Goal: Task Accomplishment & Management: Use online tool/utility

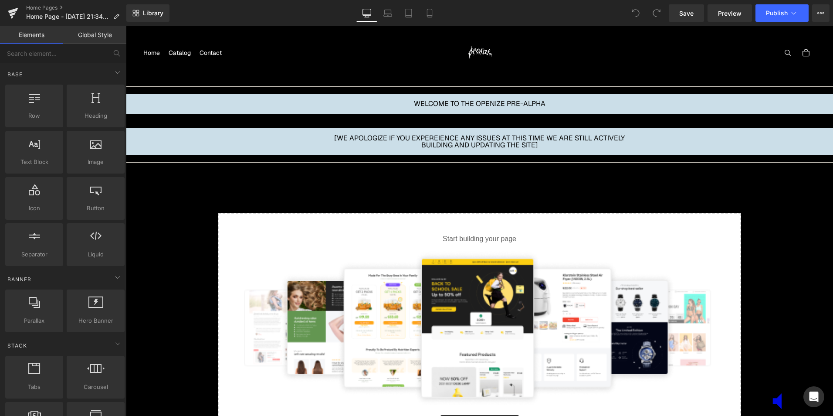
click at [527, 95] on aside "WELCOME TO THE OPENIZE PRE-ALPHA" at bounding box center [479, 104] width 707 height 20
click at [487, 115] on div at bounding box center [479, 121] width 707 height 14
click at [470, 147] on p "[WE APOLOGIZE IF YOU EXPEREIENCE ANY ISSUES AT THIS TIME WE ARE STILL ACTIVELY …" at bounding box center [479, 142] width 296 height 14
click at [72, 68] on div "Base" at bounding box center [64, 73] width 123 height 17
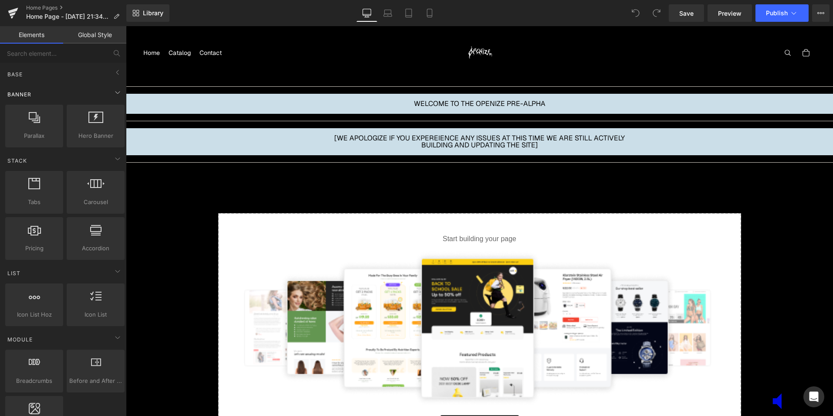
click at [74, 91] on div "Banner" at bounding box center [64, 93] width 123 height 17
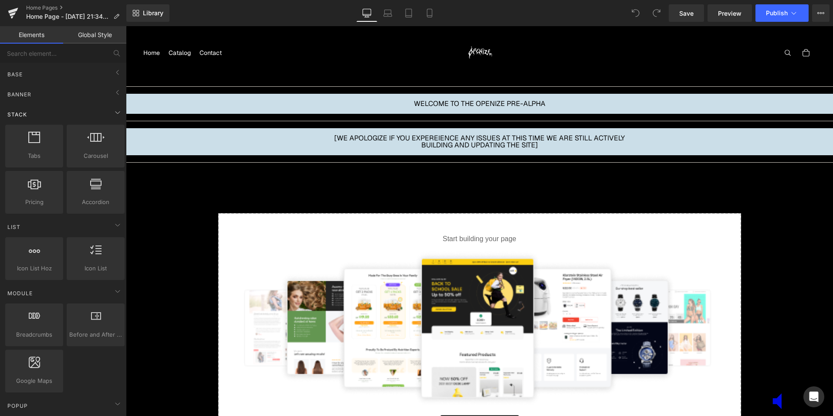
click at [64, 111] on div "Stack" at bounding box center [64, 113] width 123 height 17
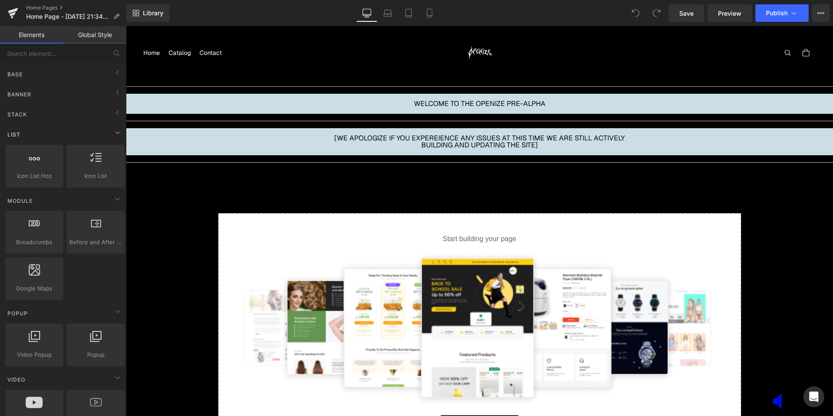
click at [48, 138] on div "List" at bounding box center [64, 133] width 123 height 17
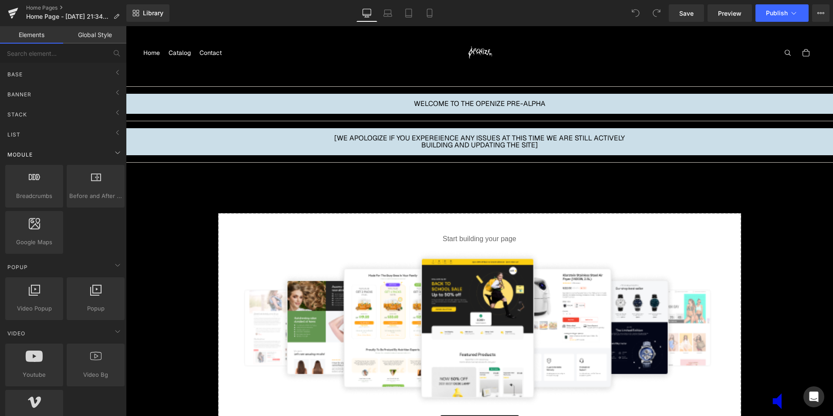
click at [44, 152] on div "Module" at bounding box center [64, 153] width 123 height 17
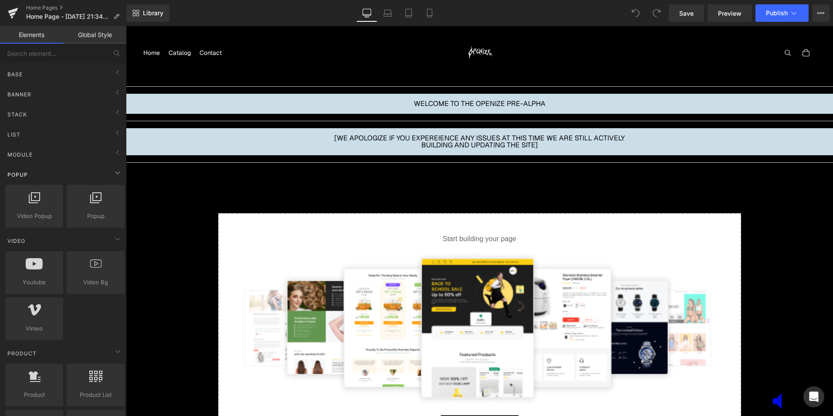
click at [41, 175] on div "Popup" at bounding box center [64, 174] width 123 height 17
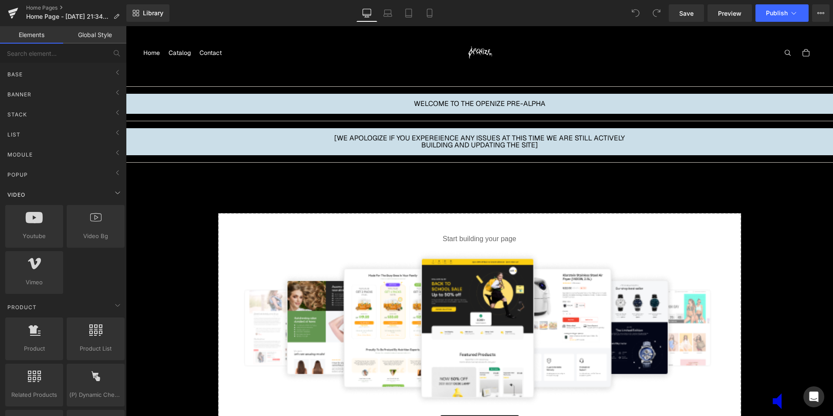
click at [40, 190] on div "Video" at bounding box center [64, 194] width 123 height 17
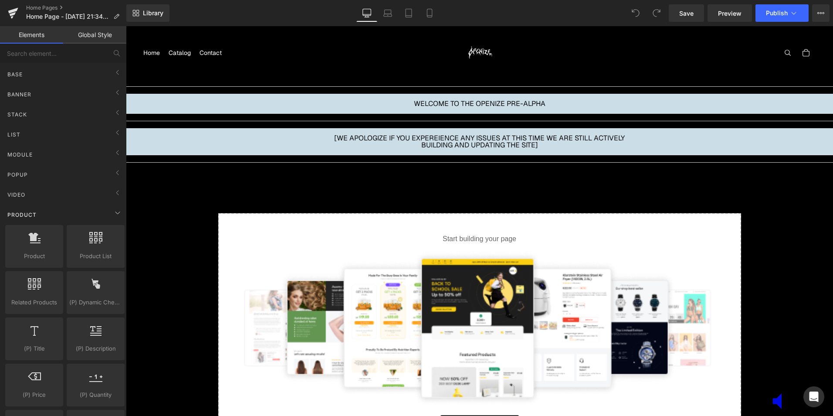
click at [51, 209] on div "Product" at bounding box center [64, 214] width 123 height 17
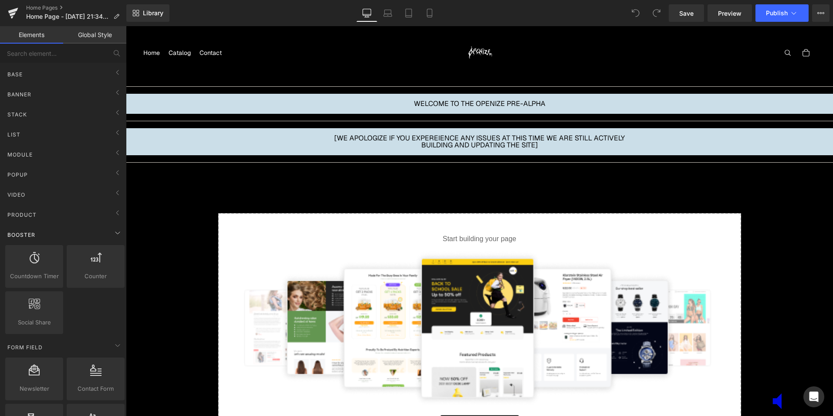
click at [91, 234] on div "Booster" at bounding box center [64, 234] width 123 height 17
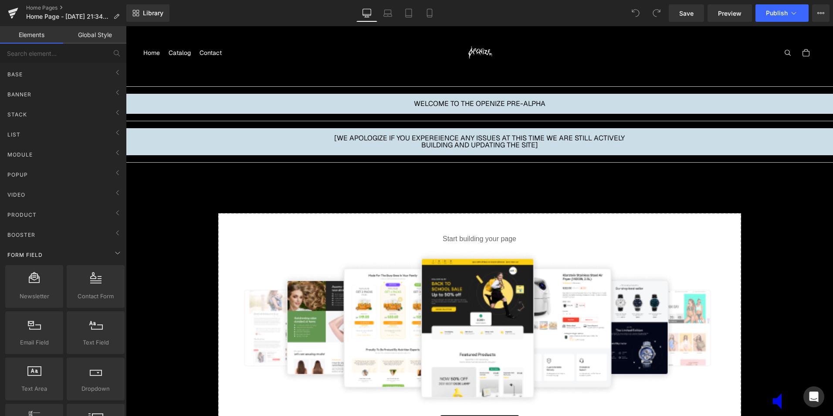
click at [68, 253] on div "Form Field" at bounding box center [64, 254] width 123 height 17
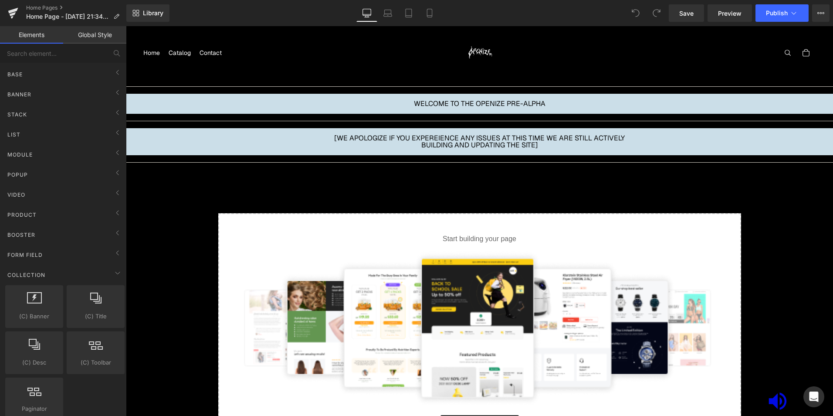
click at [763, 398] on div "Select your layout" at bounding box center [479, 317] width 707 height 296
click at [770, 404] on div "Select your layout" at bounding box center [479, 317] width 707 height 296
click at [445, 264] on img at bounding box center [479, 327] width 495 height 153
click at [487, 233] on div "Start building your page Explore Template or Drag & Drop elements from left sid…" at bounding box center [479, 339] width 521 height 250
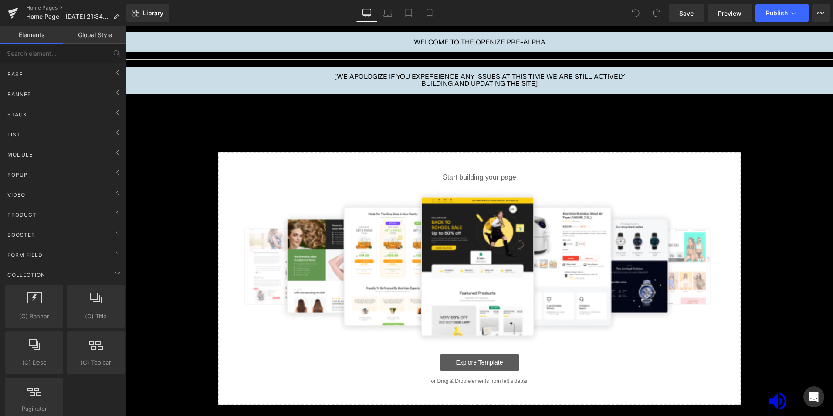
scroll to position [174, 0]
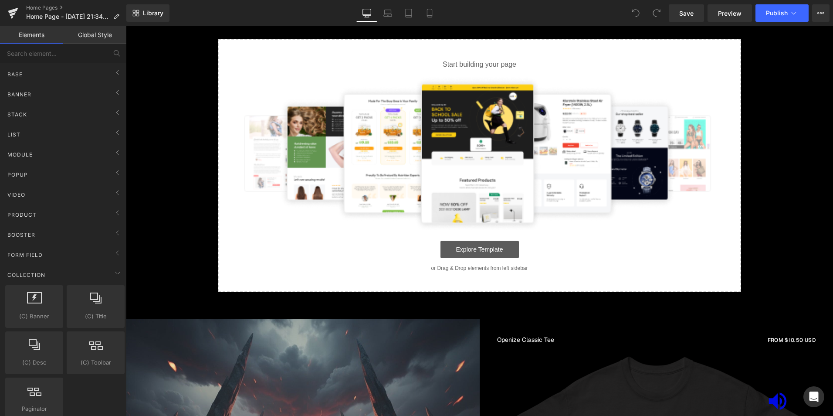
click at [471, 252] on link "Explore Template" at bounding box center [479, 248] width 78 height 17
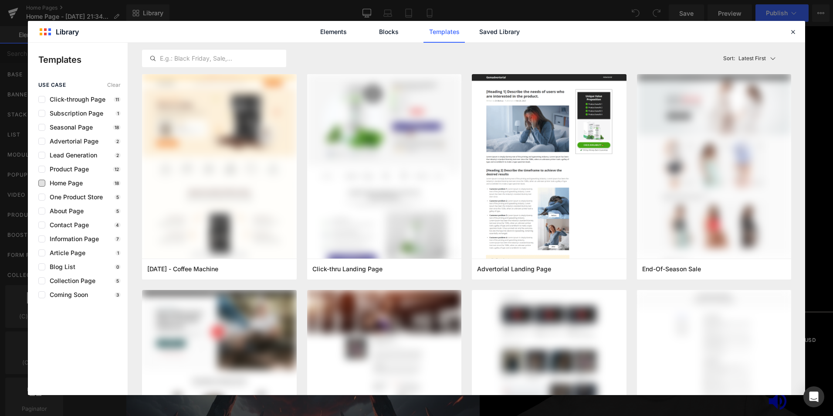
click at [52, 184] on span "Home Page" at bounding box center [63, 182] width 37 height 7
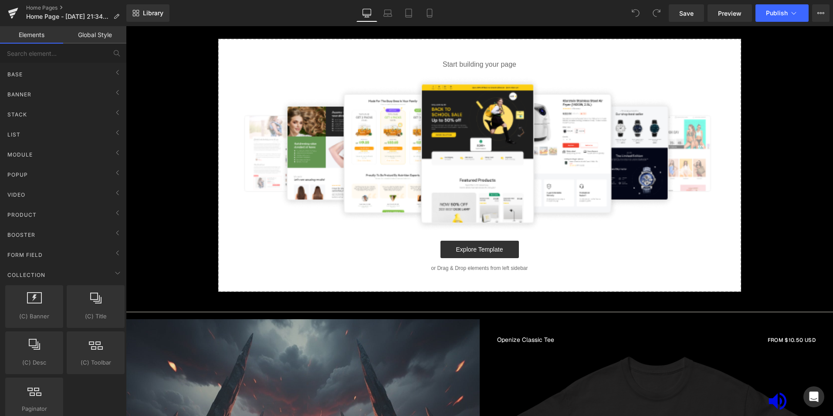
click at [773, 402] on icon at bounding box center [778, 400] width 18 height 17
click at [465, 247] on link "Explore Template" at bounding box center [479, 248] width 78 height 17
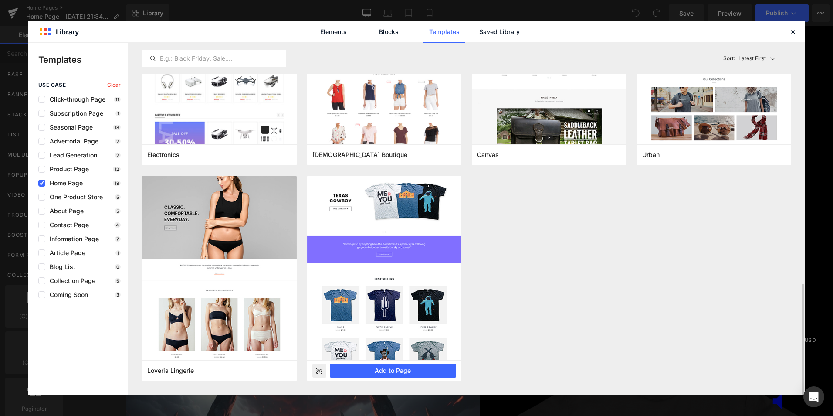
scroll to position [586, 0]
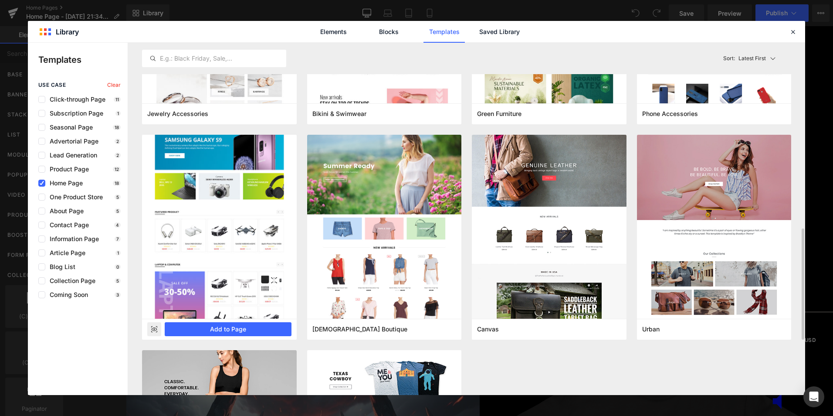
click at [249, 169] on img at bounding box center [219, 213] width 155 height 209
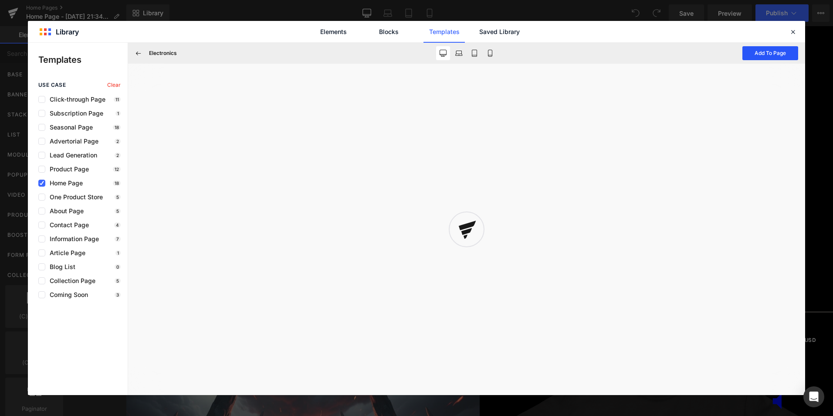
click at [769, 51] on button "Add To Page" at bounding box center [770, 53] width 56 height 14
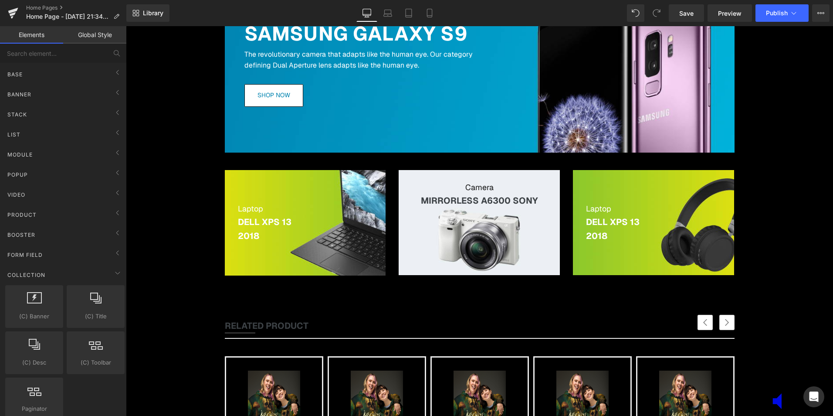
scroll to position [87, 0]
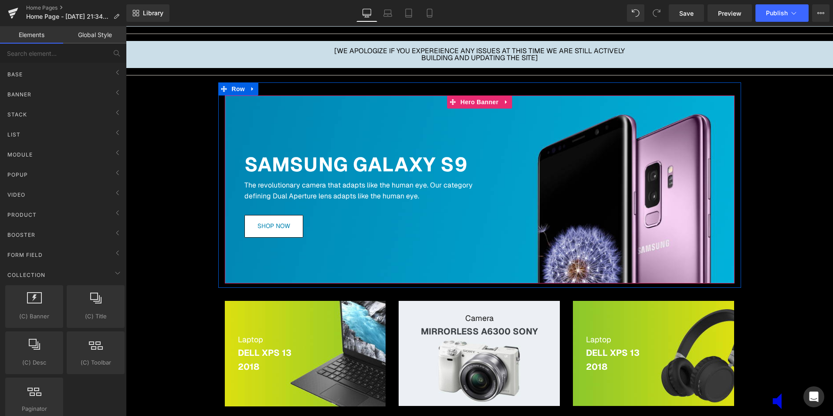
click at [490, 114] on div at bounding box center [480, 188] width 510 height 187
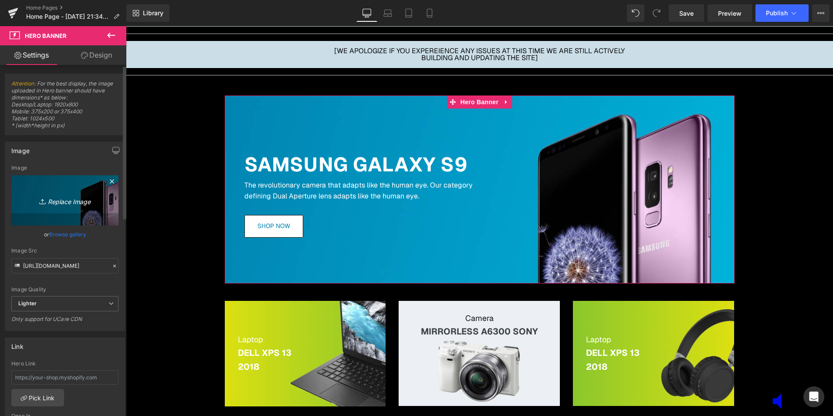
click at [71, 204] on icon "Replace Image" at bounding box center [65, 200] width 70 height 11
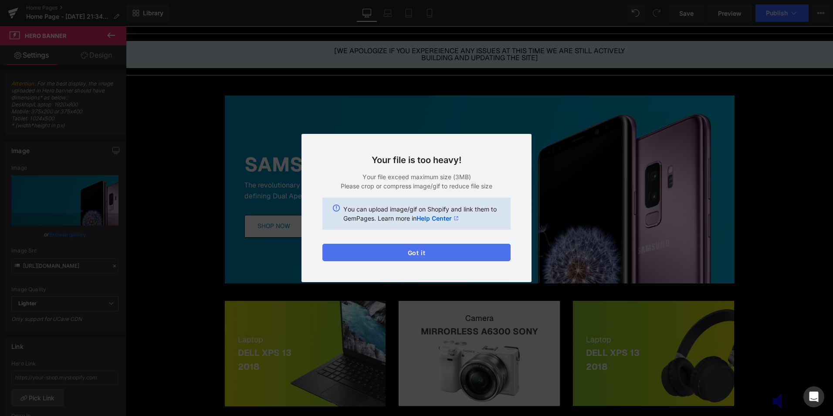
click at [450, 248] on button "Got it" at bounding box center [416, 252] width 188 height 17
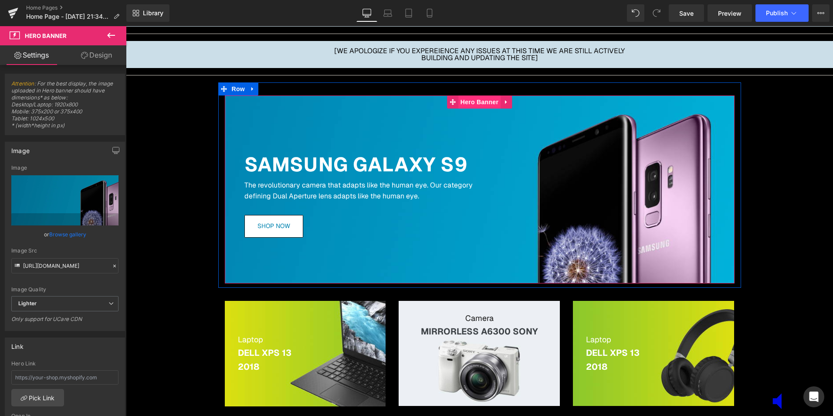
click at [489, 101] on span "Hero Banner" at bounding box center [479, 101] width 42 height 13
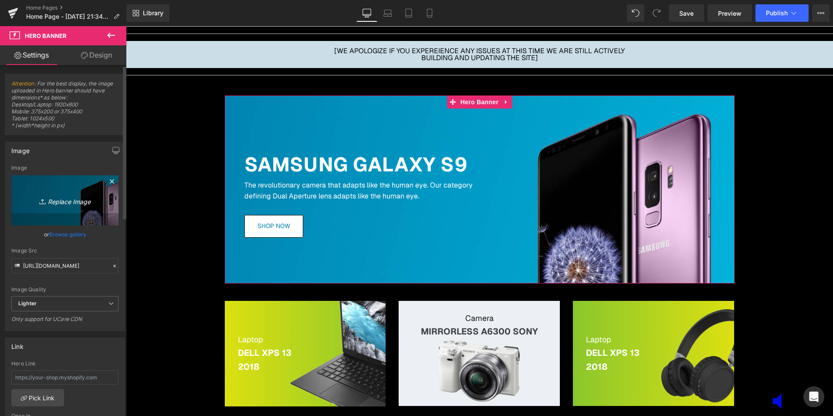
click at [57, 203] on icon "Replace Image" at bounding box center [65, 200] width 70 height 11
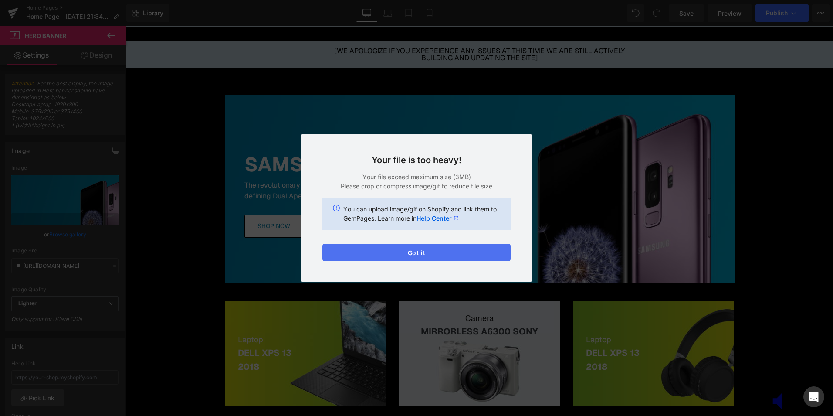
drag, startPoint x: 460, startPoint y: 248, endPoint x: 331, endPoint y: 223, distance: 131.3
click at [460, 248] on button "Got it" at bounding box center [416, 252] width 188 height 17
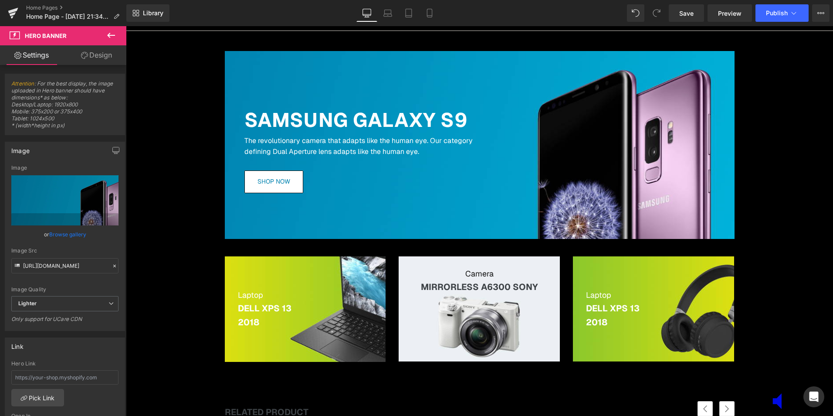
scroll to position [218, 0]
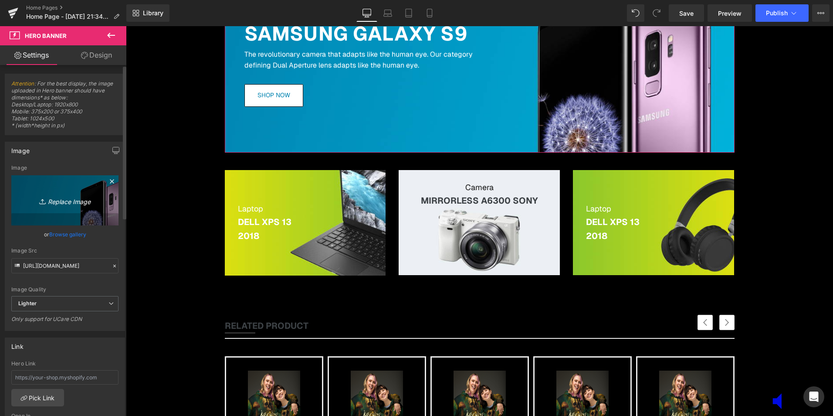
click at [66, 206] on link "Replace Image" at bounding box center [64, 200] width 107 height 50
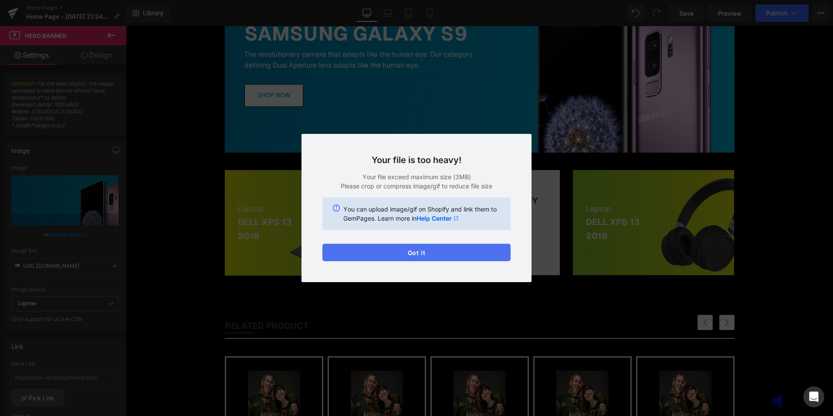
click at [413, 246] on button "Got it" at bounding box center [416, 252] width 188 height 17
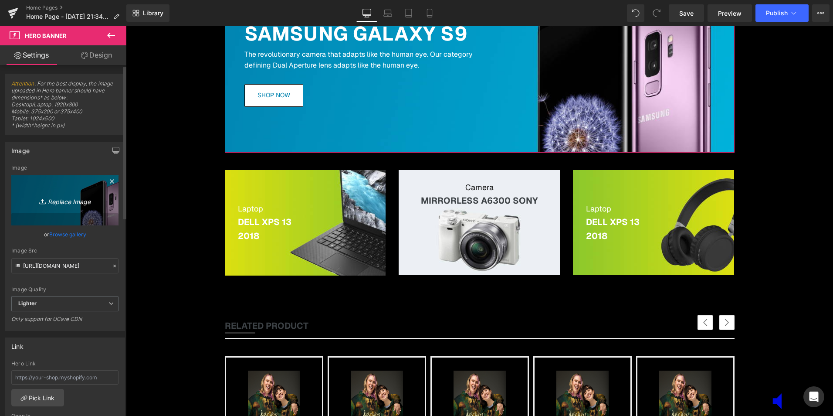
click at [61, 200] on icon "Replace Image" at bounding box center [65, 200] width 70 height 11
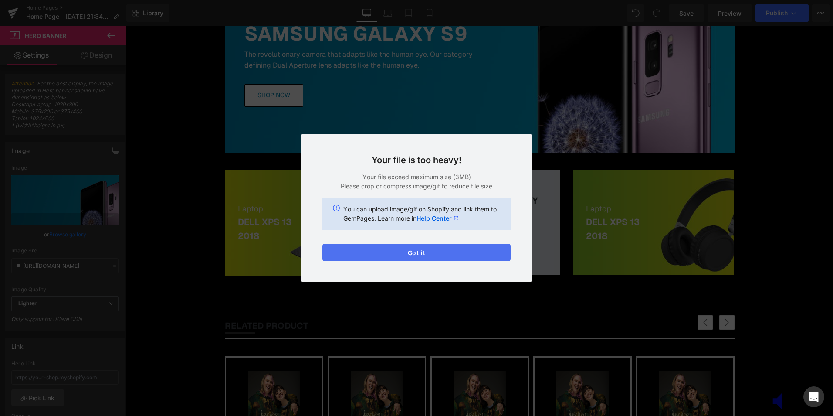
click at [416, 255] on button "Got it" at bounding box center [416, 252] width 188 height 17
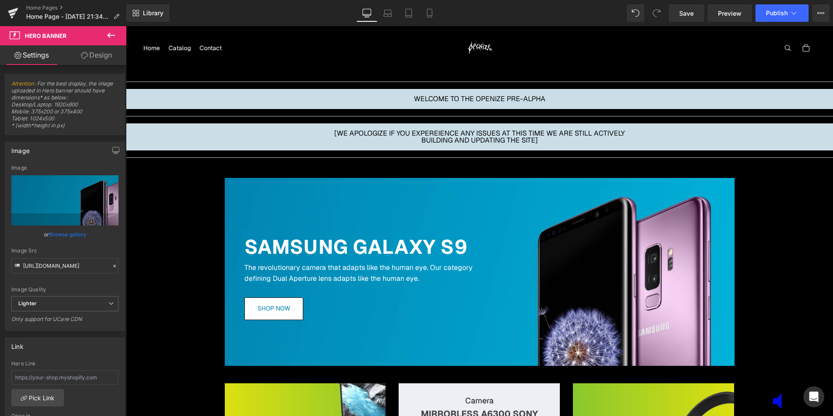
scroll to position [0, 0]
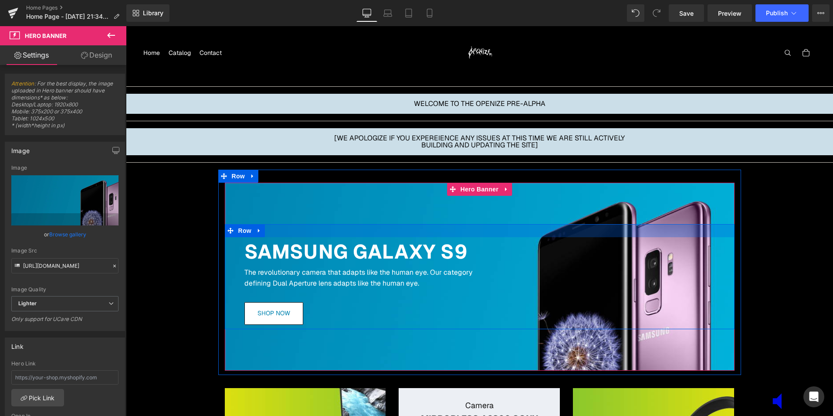
click at [389, 232] on div "SAMSUNG GALAXY S9 Heading The revolutionary camera that adapts like the human e…" at bounding box center [480, 276] width 510 height 105
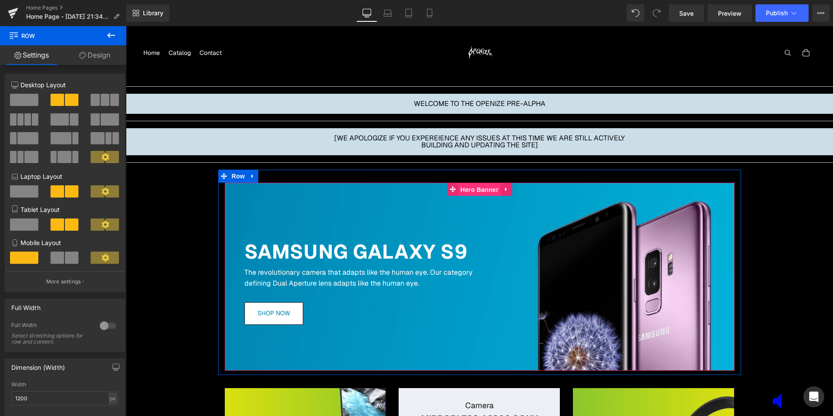
click at [483, 193] on span "Hero Banner" at bounding box center [479, 189] width 42 height 13
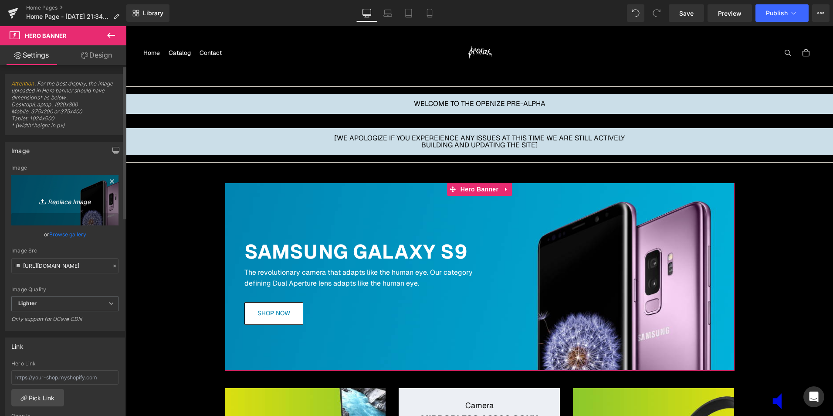
click at [68, 202] on icon "Replace Image" at bounding box center [65, 200] width 70 height 11
type input "C:\fakepath\assets_task_01k5zhcn4kewts953ck502ydtx_1758773883_img_1.webp"
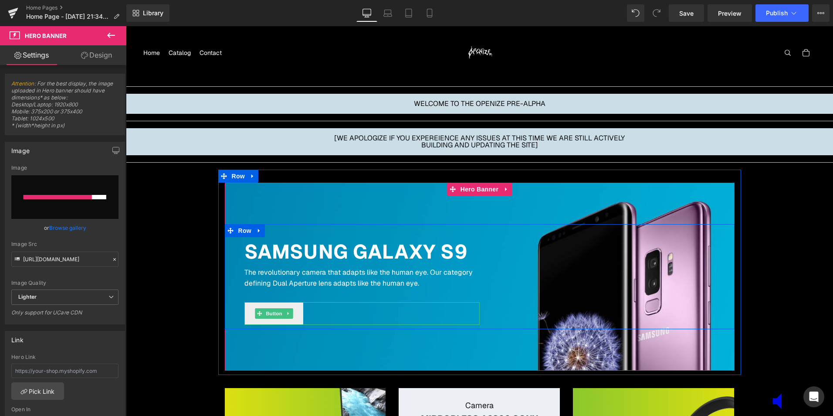
click at [271, 321] on link "Shop now" at bounding box center [273, 313] width 59 height 23
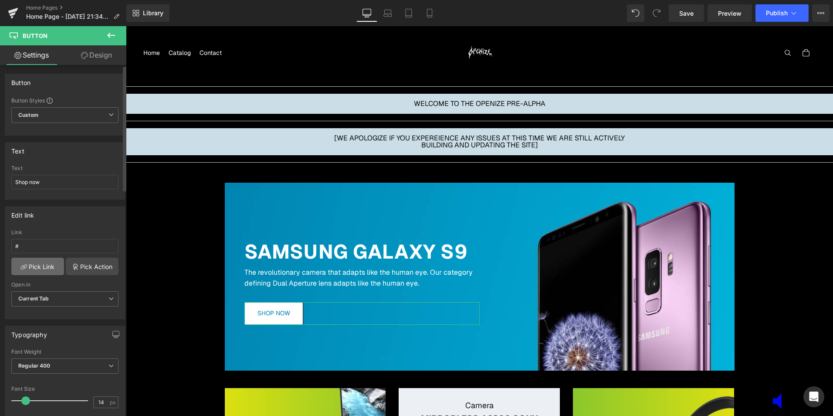
click at [28, 271] on link "Pick Link" at bounding box center [37, 265] width 53 height 17
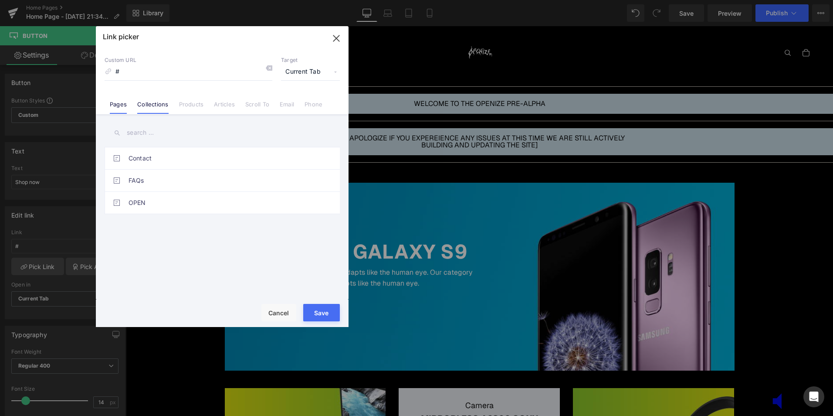
click at [157, 102] on link "Collections" at bounding box center [152, 107] width 31 height 13
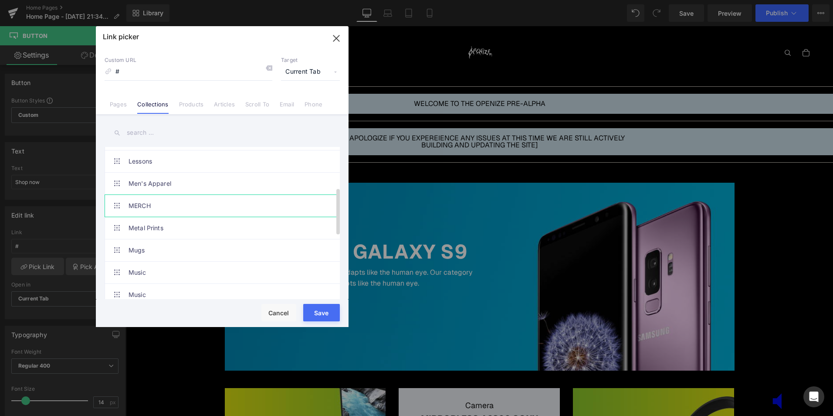
scroll to position [131, 0]
click at [162, 230] on link "MERCH" at bounding box center [225, 227] width 192 height 22
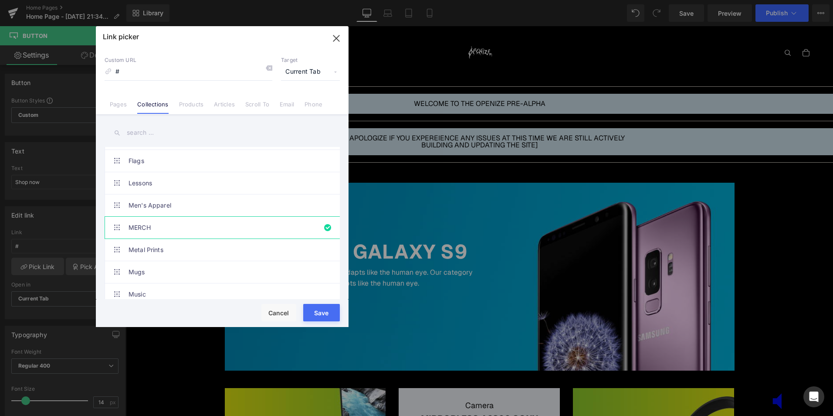
drag, startPoint x: 317, startPoint y: 308, endPoint x: 181, endPoint y: 282, distance: 137.8
click at [317, 308] on button "Save" at bounding box center [321, 312] width 37 height 17
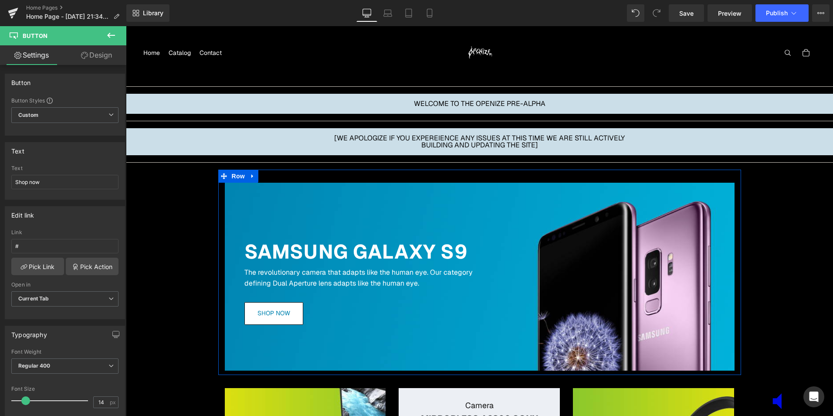
click at [126, 26] on div "95px" at bounding box center [126, 26] width 0 height 0
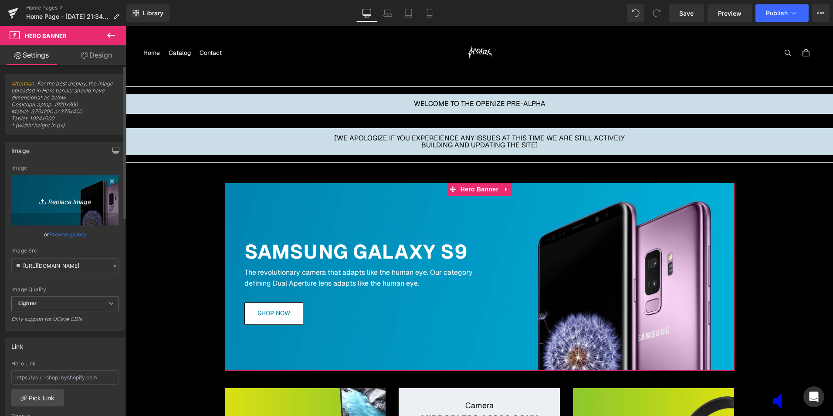
click at [57, 198] on icon "Replace Image" at bounding box center [65, 200] width 70 height 11
